Goal: Find specific page/section: Find specific page/section

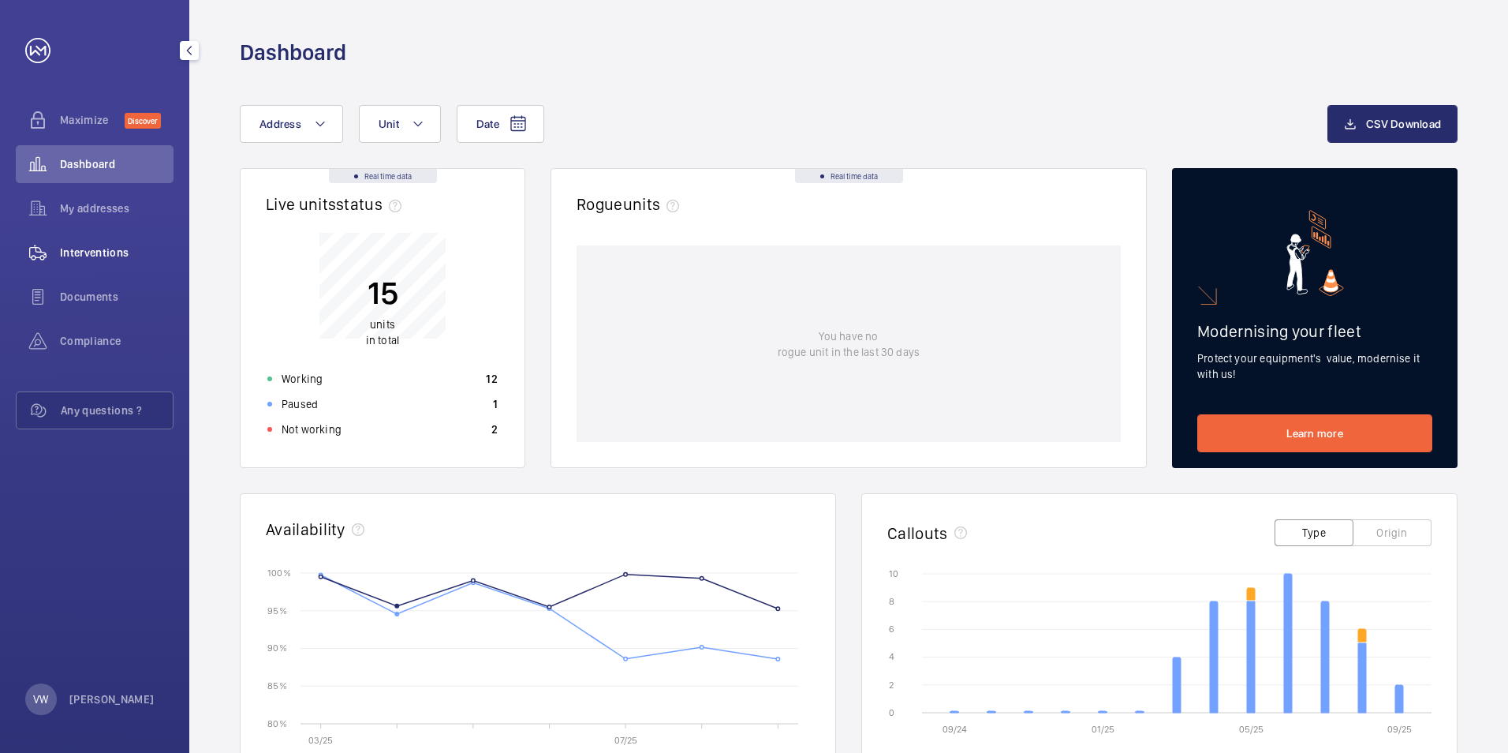
click at [93, 245] on span "Interventions" at bounding box center [117, 253] width 114 height 16
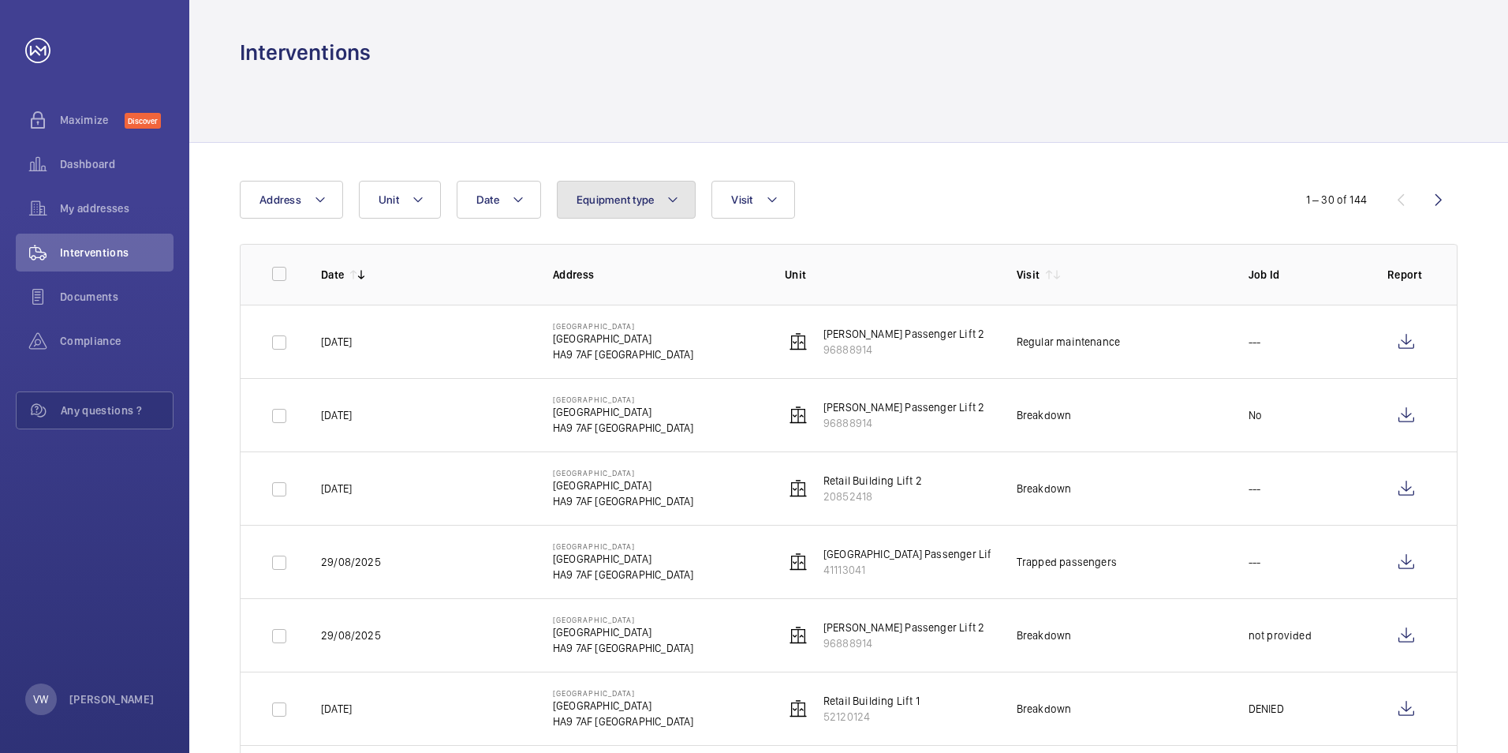
click at [632, 195] on span "Equipment type" at bounding box center [616, 199] width 78 height 13
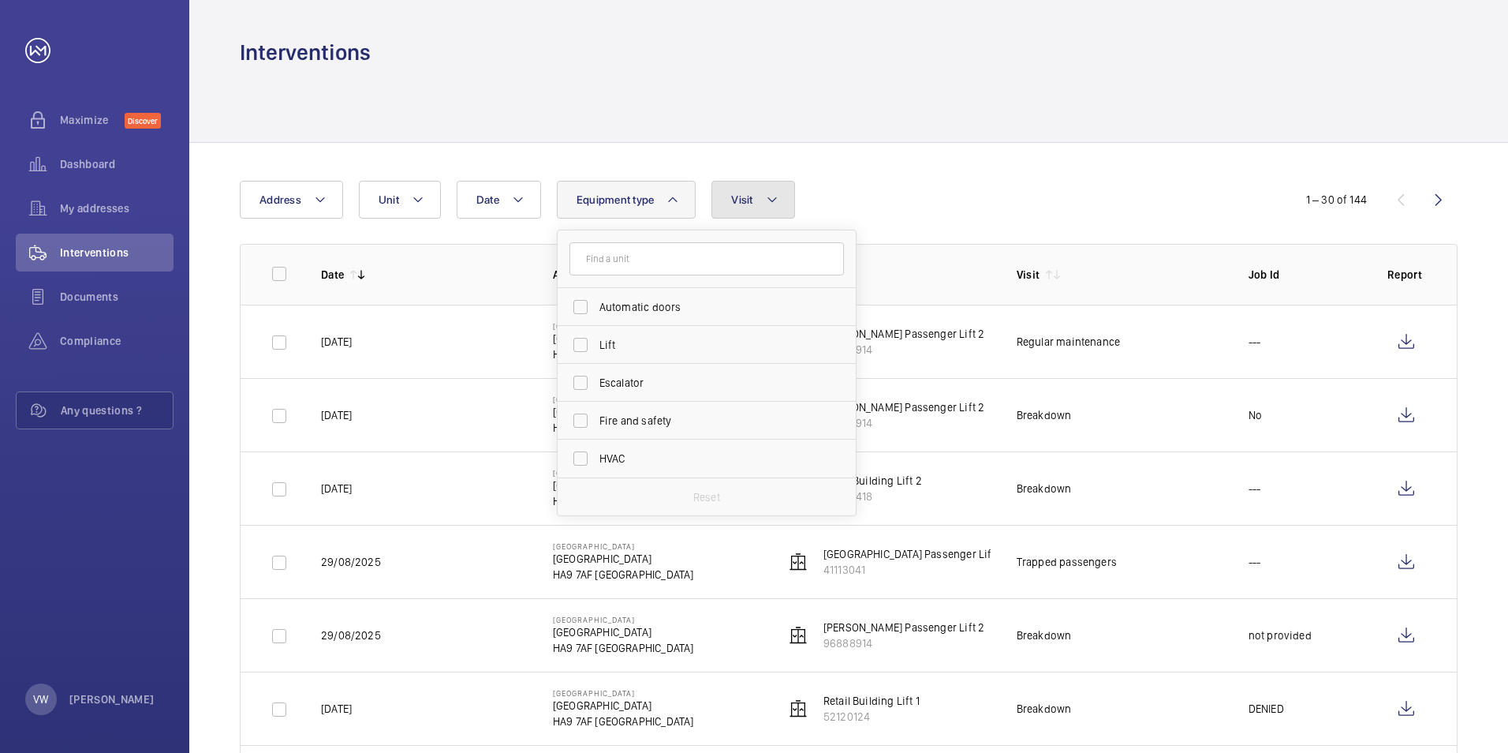
click at [754, 206] on button "Visit" at bounding box center [753, 200] width 83 height 38
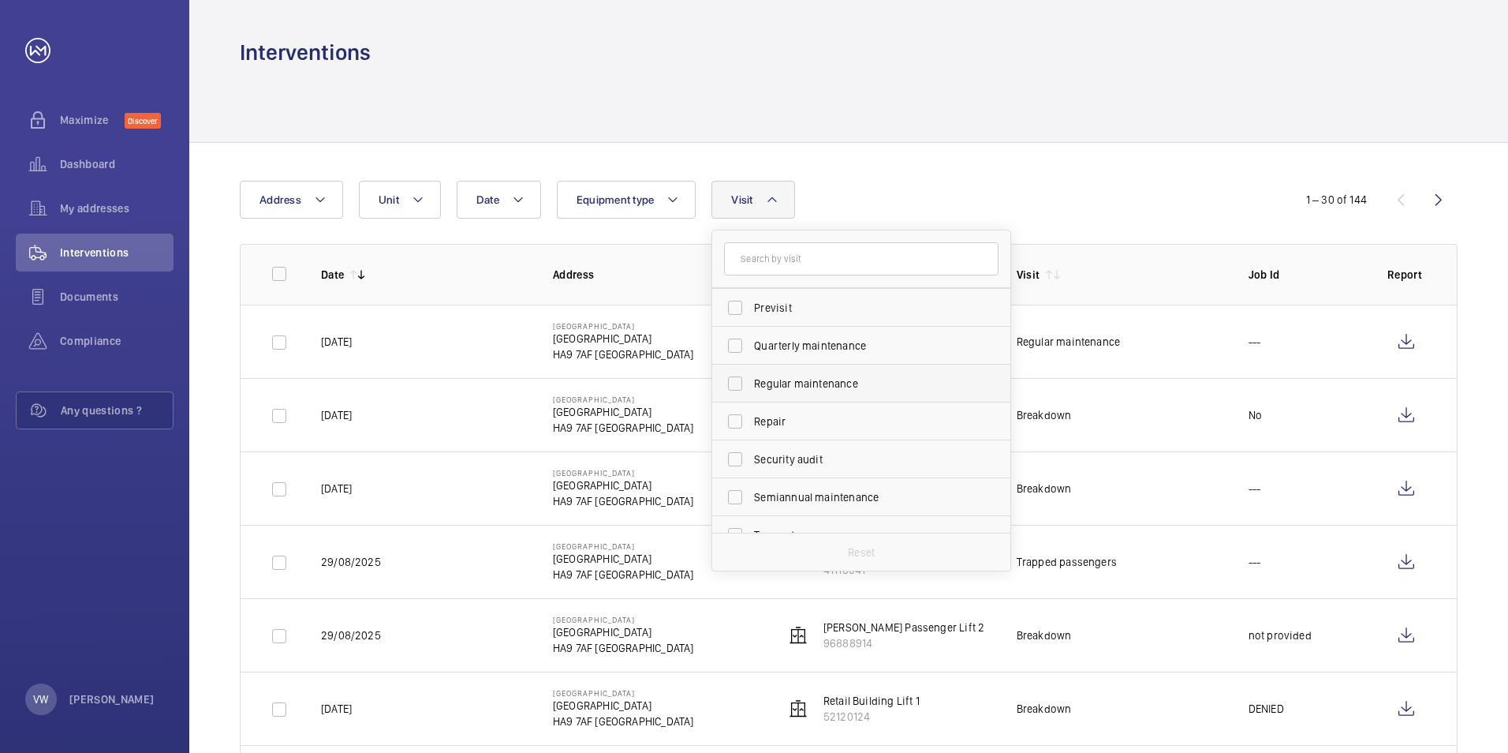
scroll to position [237, 0]
click at [742, 362] on label "Regular maintenance" at bounding box center [849, 373] width 275 height 38
click at [742, 362] on input "Regular maintenance" at bounding box center [735, 373] width 32 height 32
checkbox input "true"
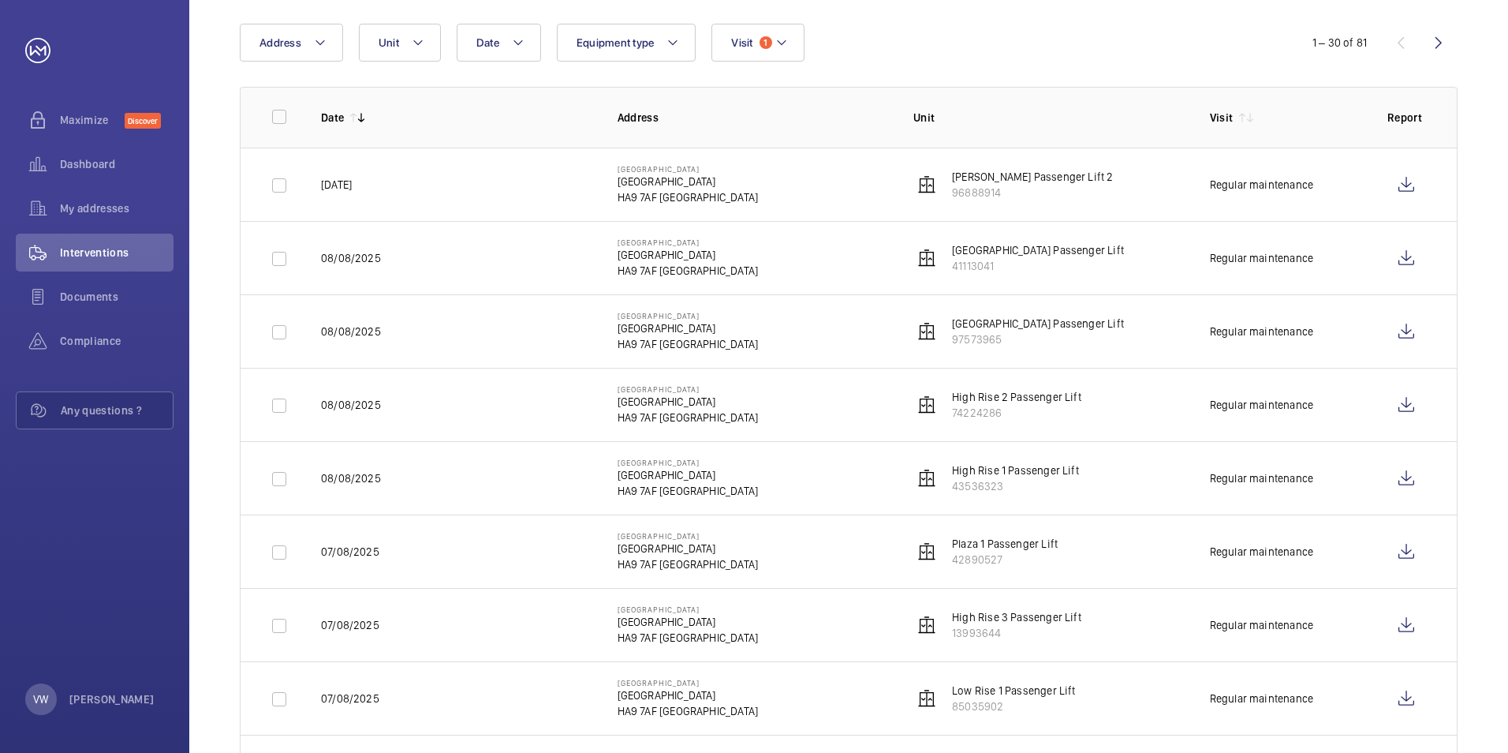
scroll to position [158, 0]
